Goal: Navigation & Orientation: Find specific page/section

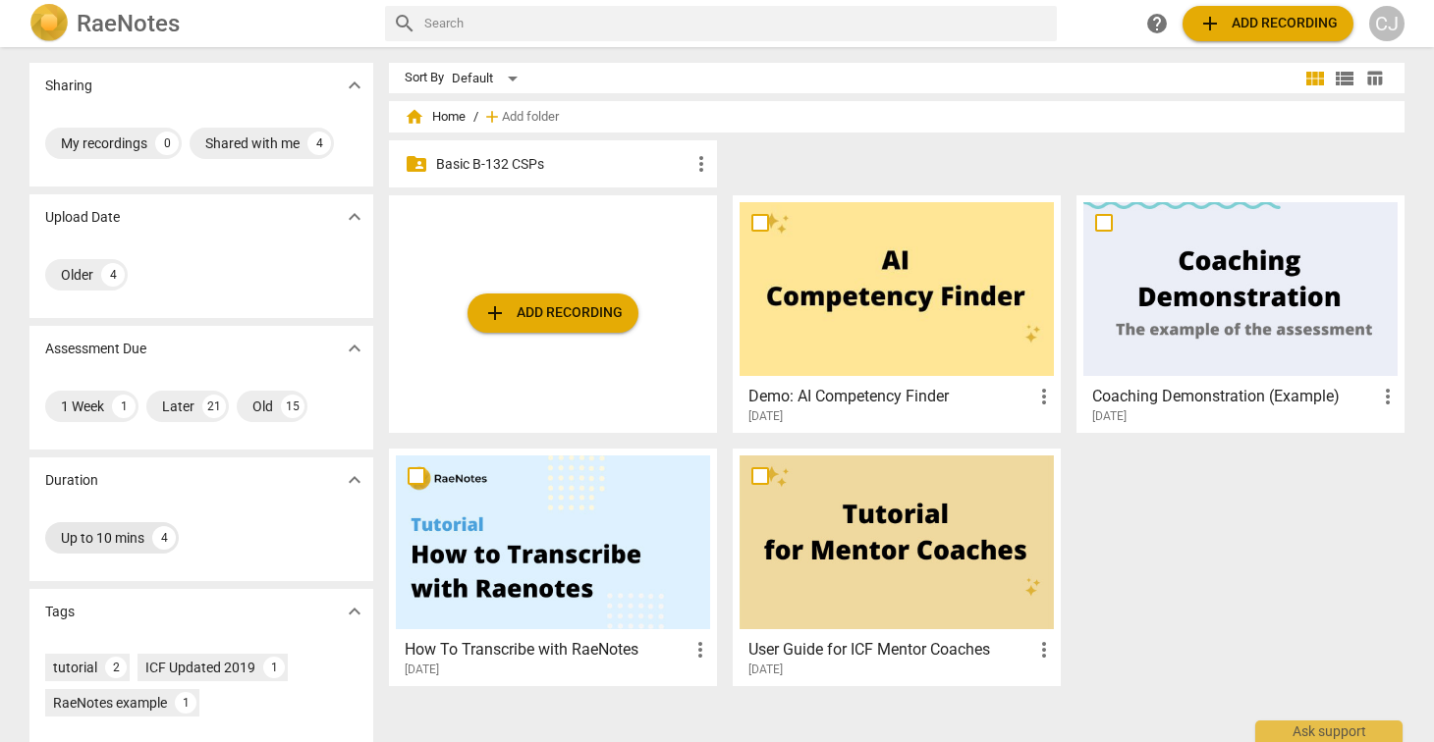
scroll to position [141, 0]
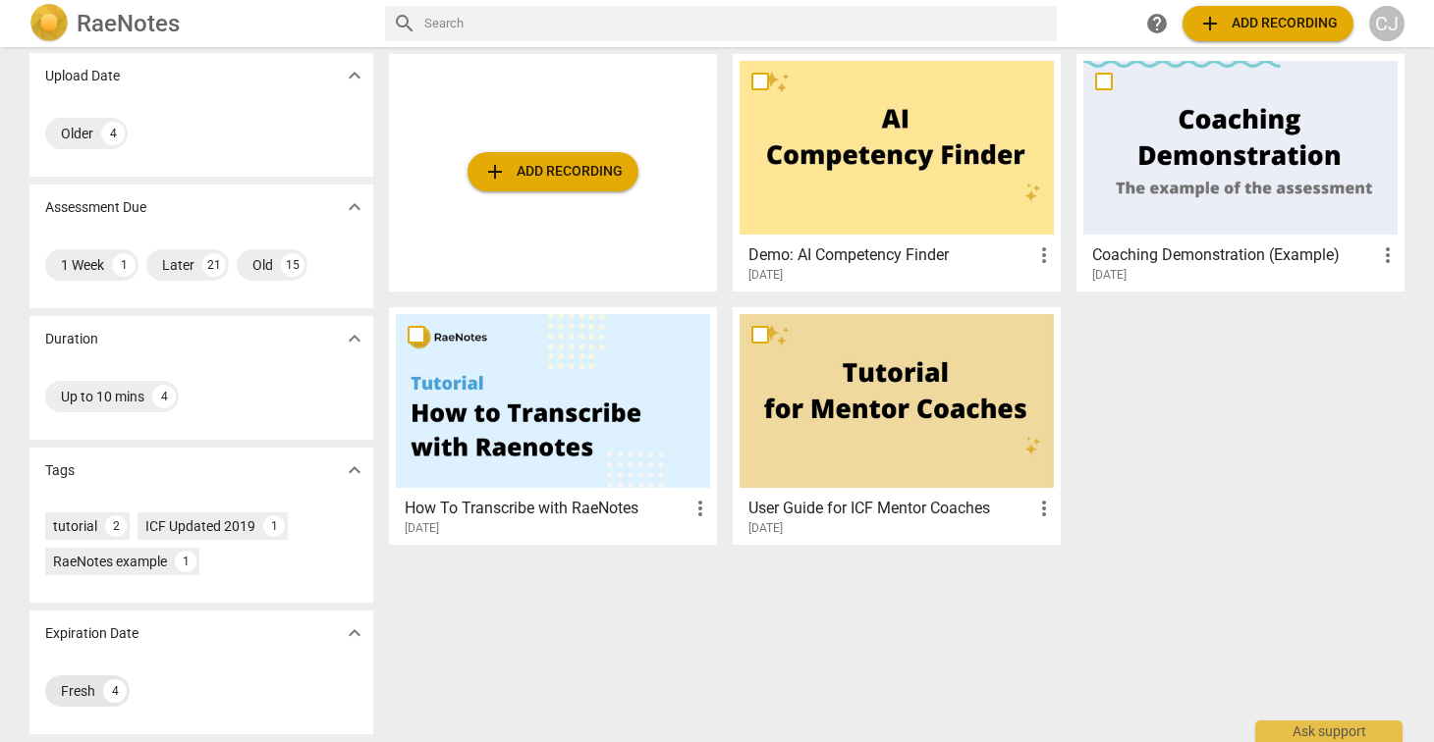
click at [65, 690] on div "Fresh" at bounding box center [78, 691] width 34 height 20
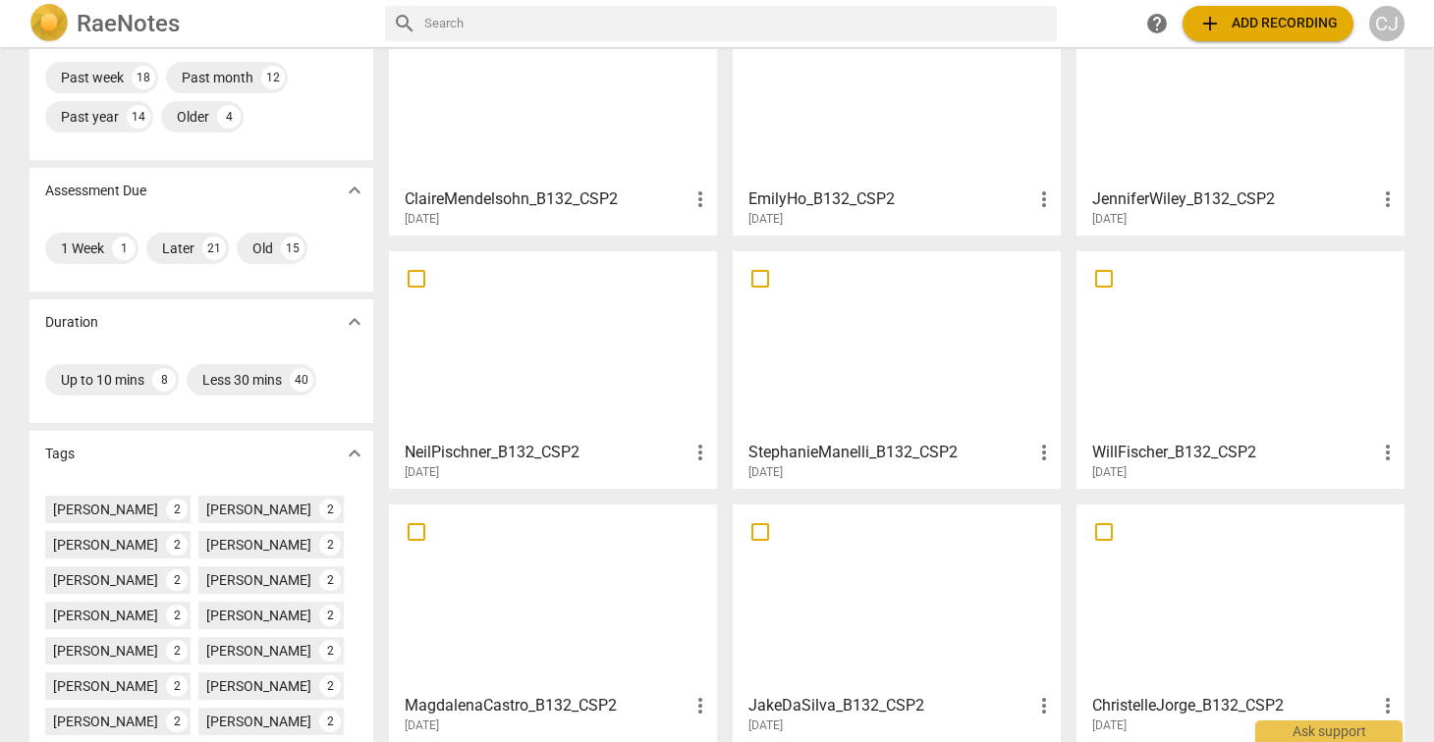
scroll to position [194, 0]
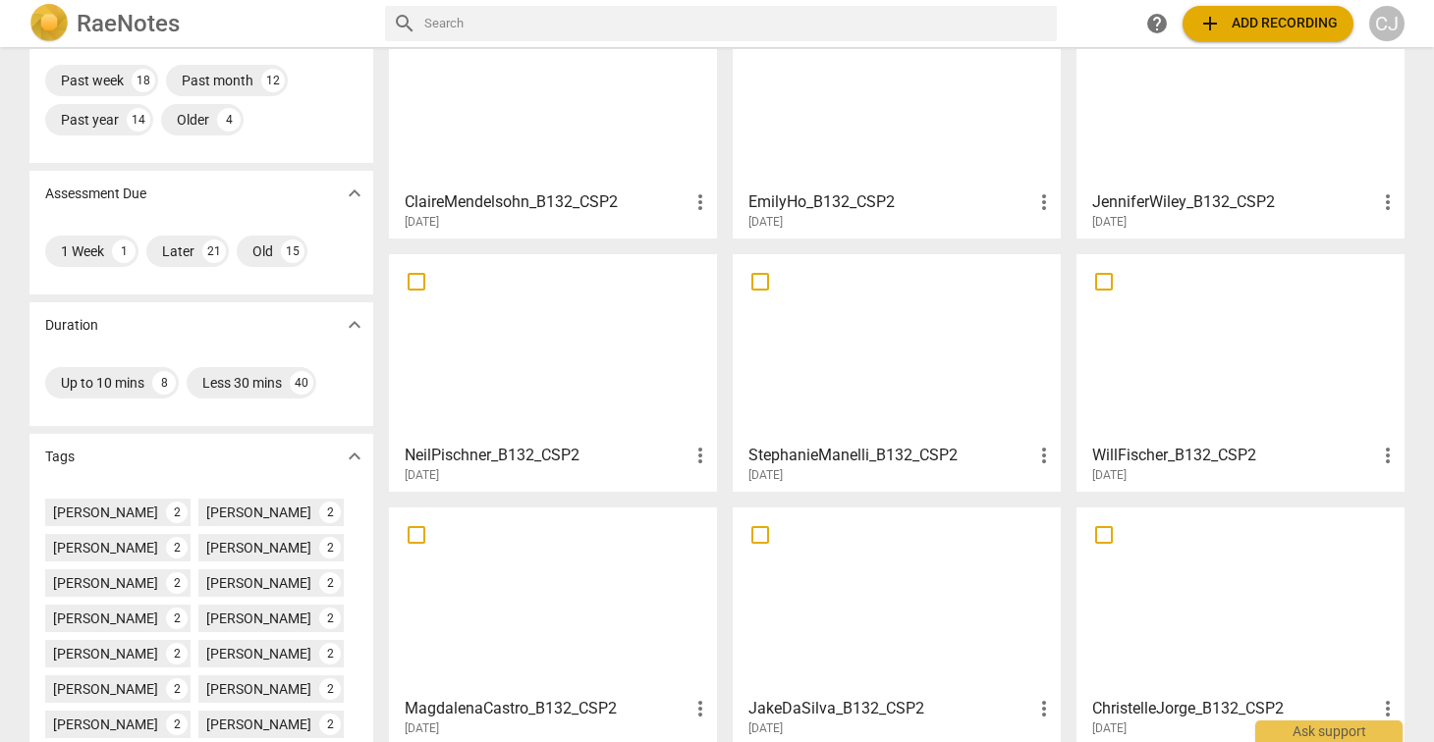
click at [842, 590] on div at bounding box center [896, 601] width 314 height 174
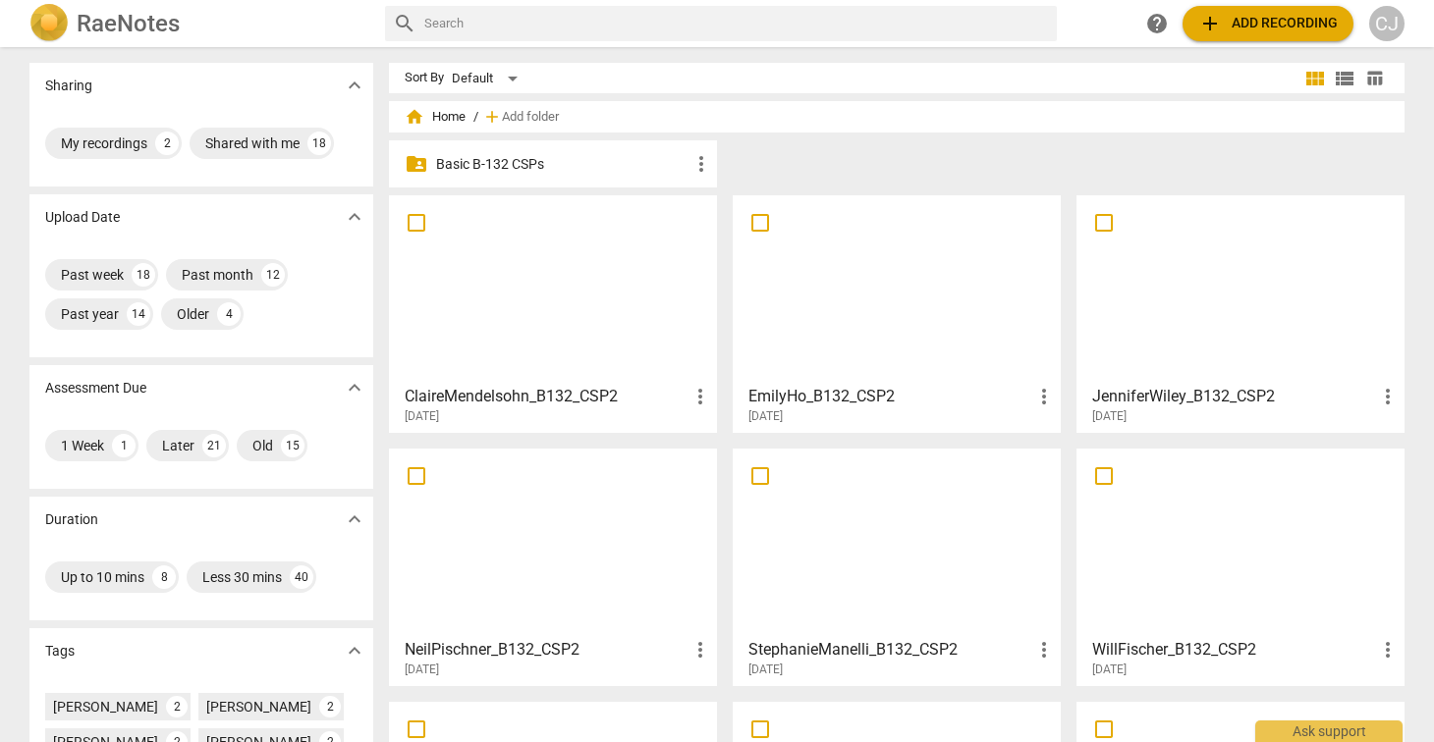
click at [1172, 505] on div at bounding box center [1240, 543] width 314 height 174
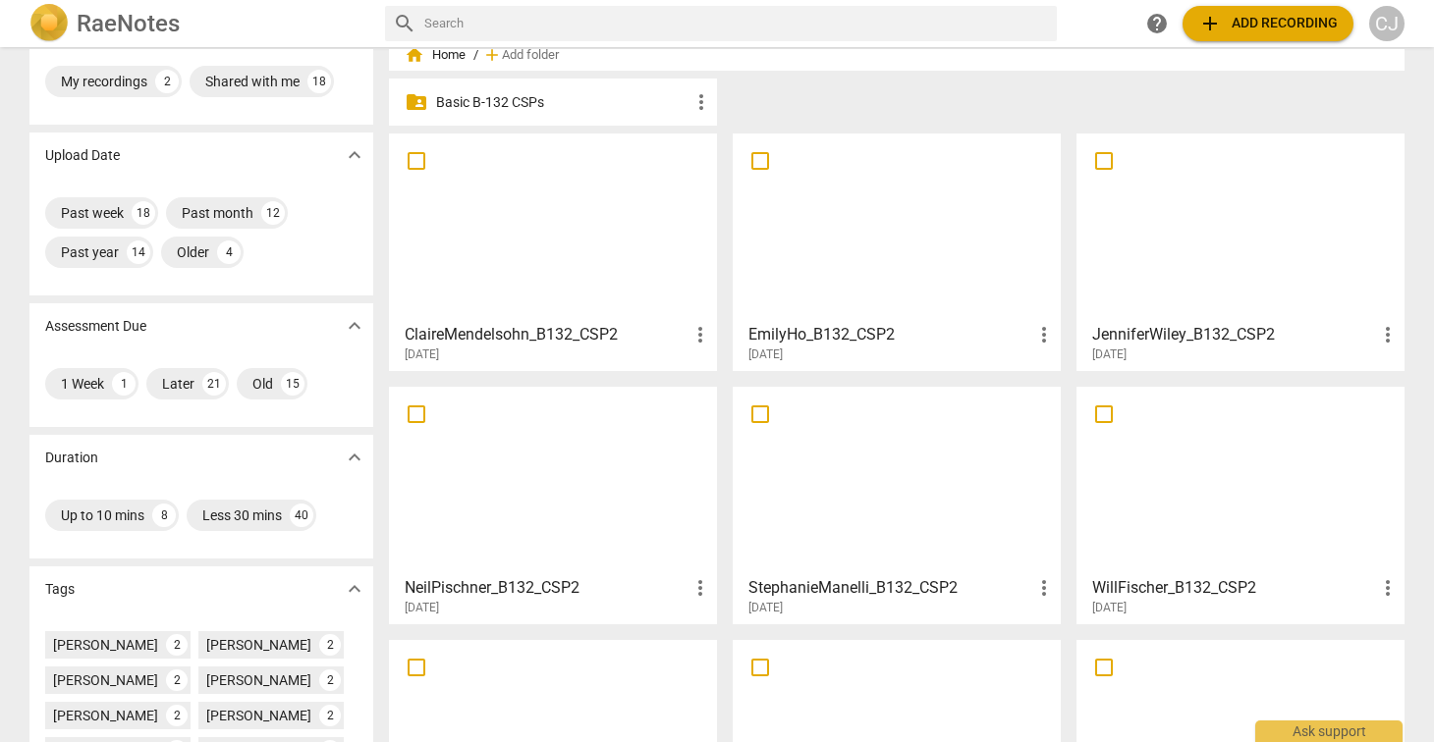
scroll to position [36, 0]
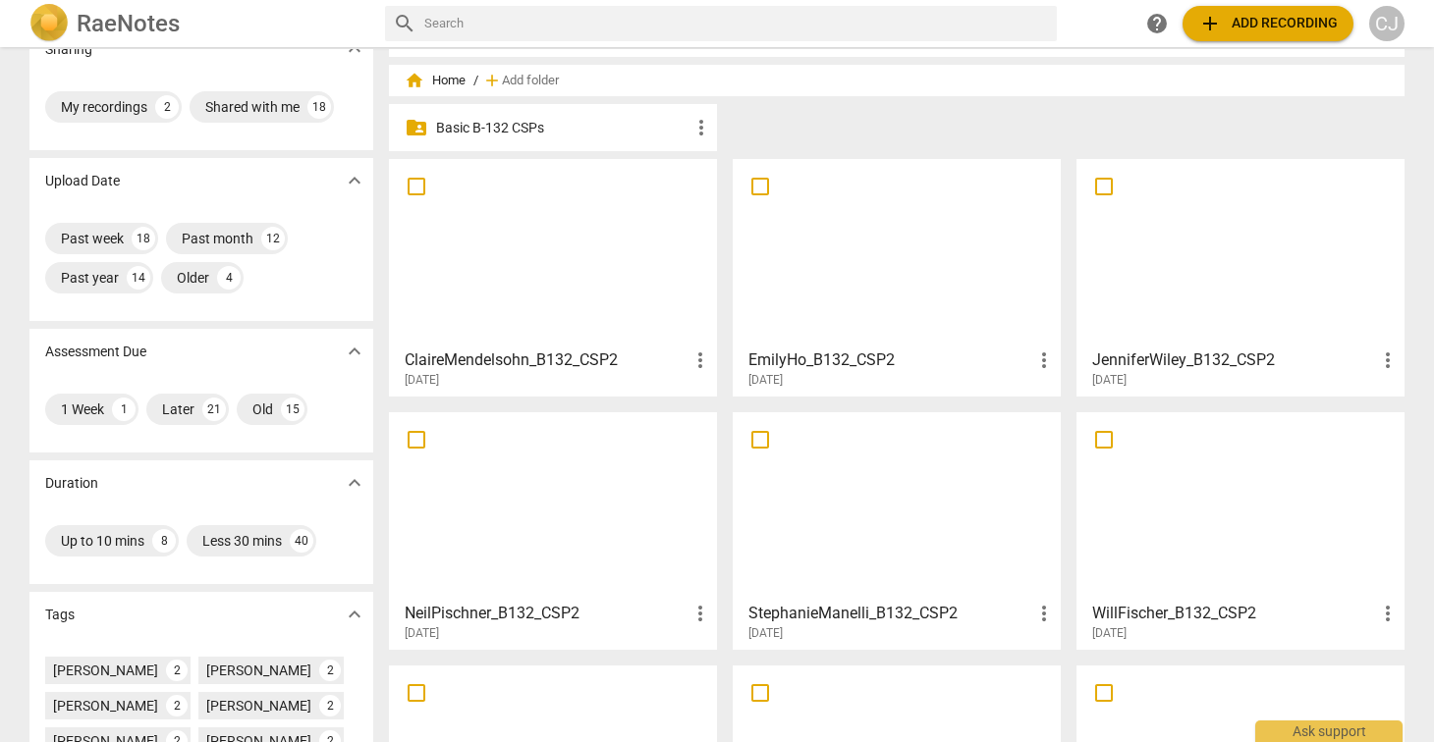
click at [482, 490] on div at bounding box center [553, 506] width 314 height 174
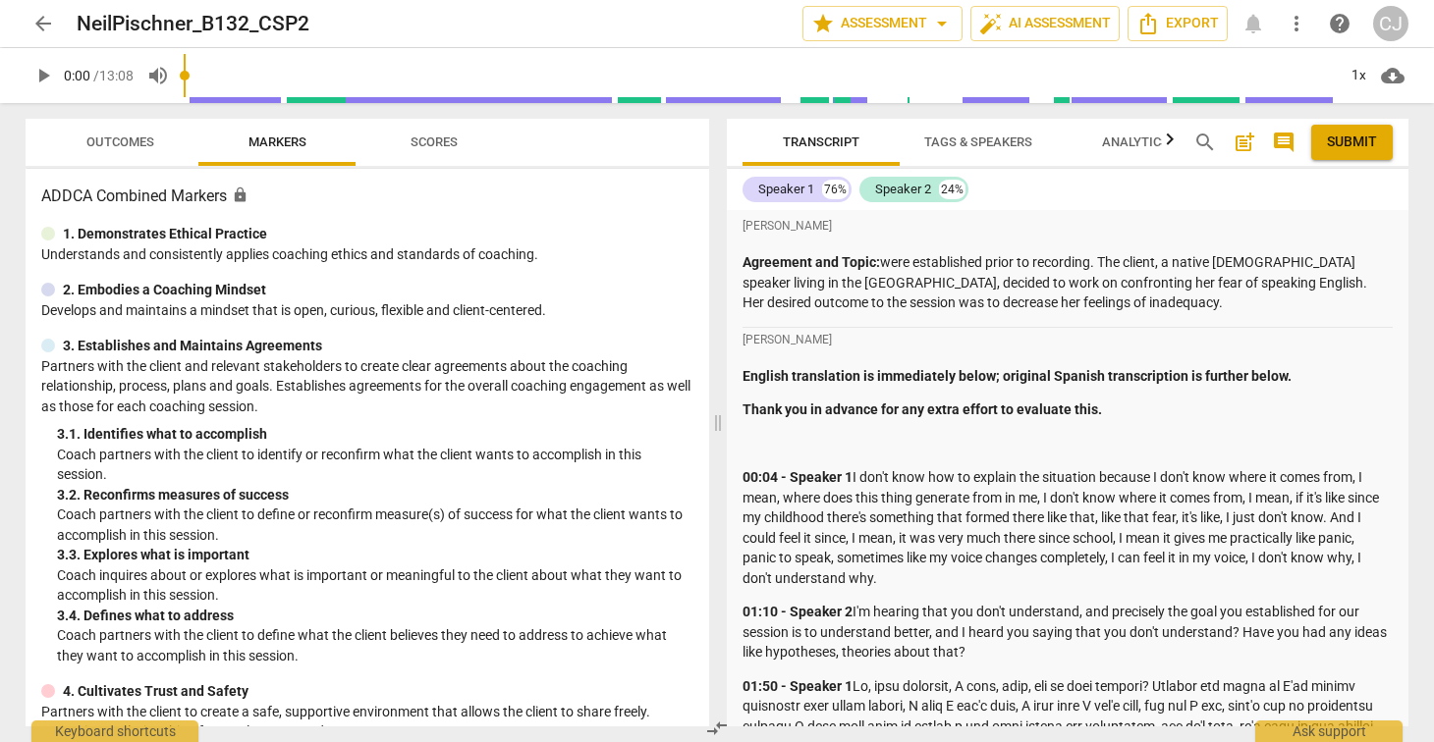
click at [45, 25] on span "arrow_back" at bounding box center [43, 24] width 24 height 24
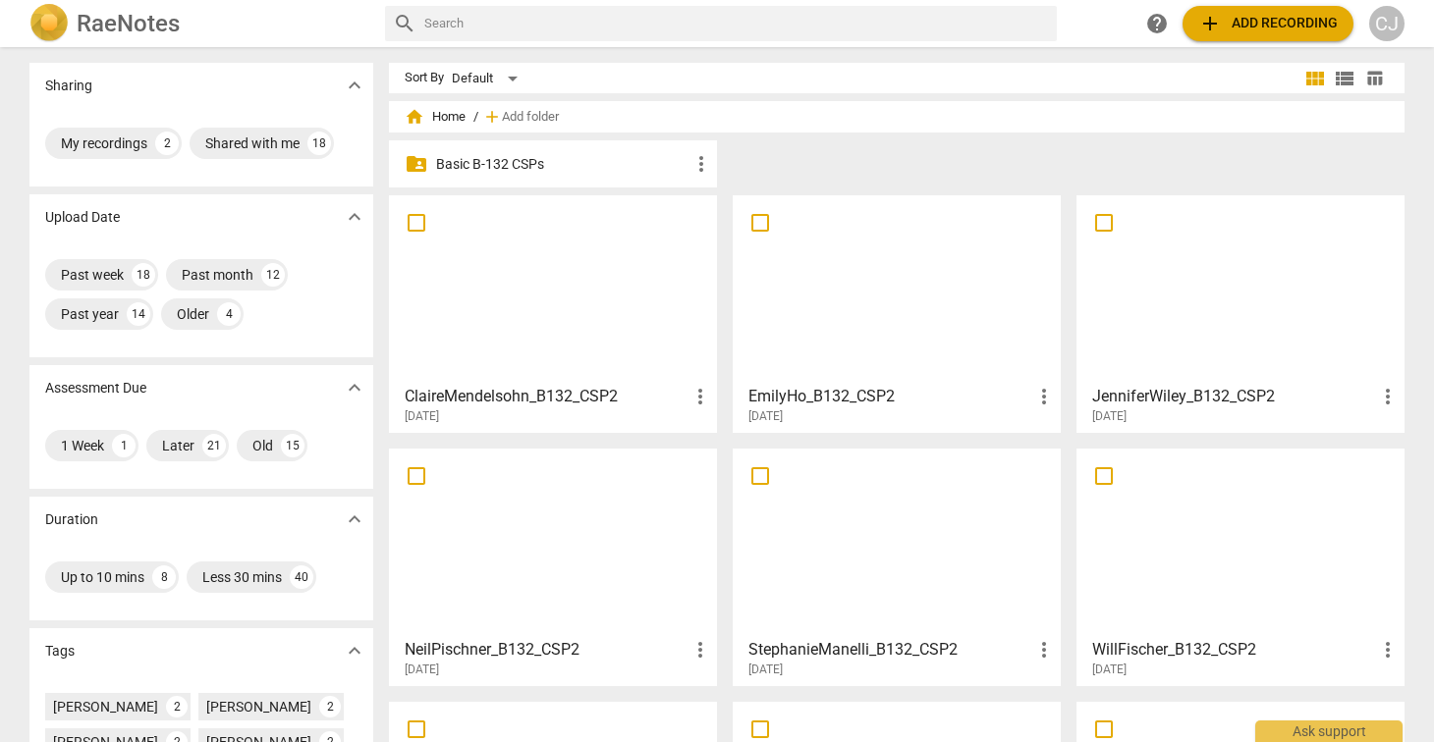
click at [499, 248] on div at bounding box center [553, 289] width 314 height 174
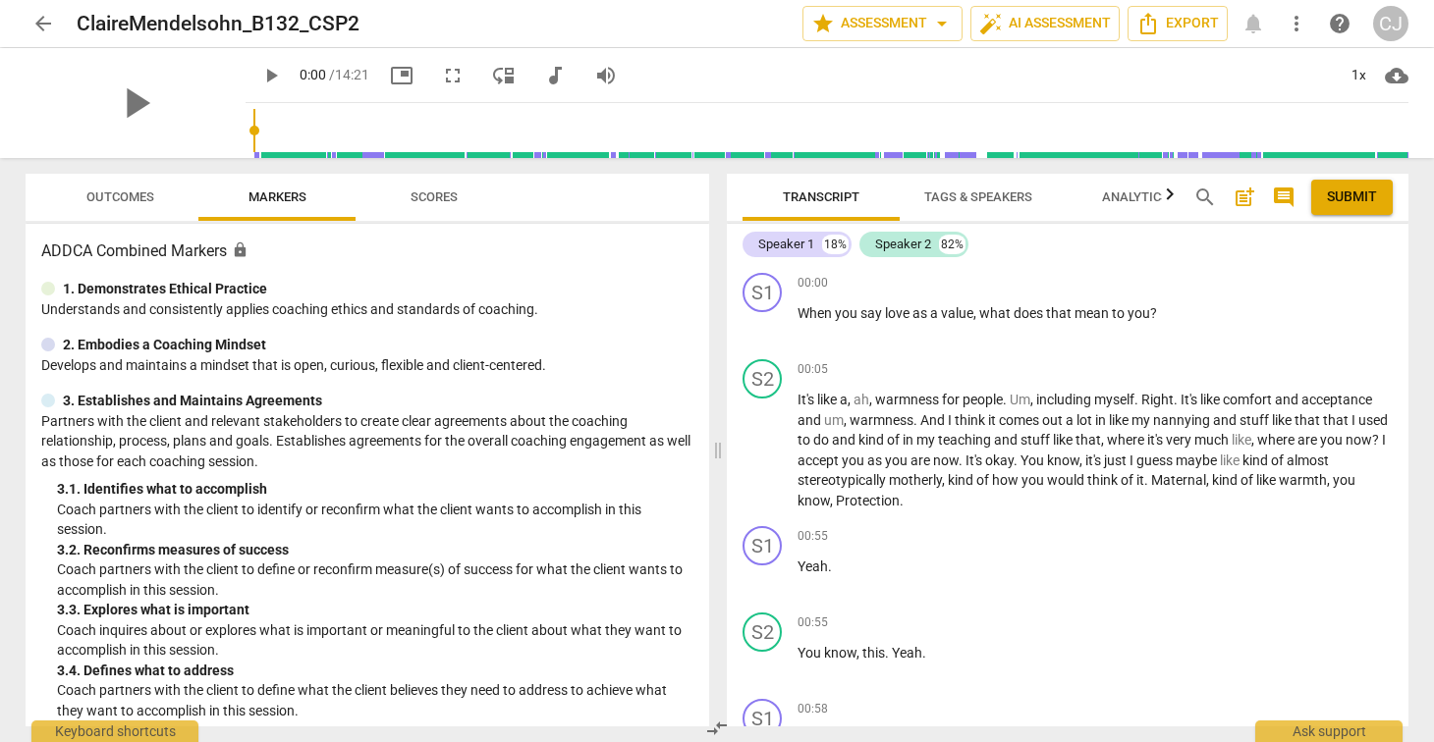
click at [41, 20] on span "arrow_back" at bounding box center [43, 24] width 24 height 24
